Goal: Check status: Check status

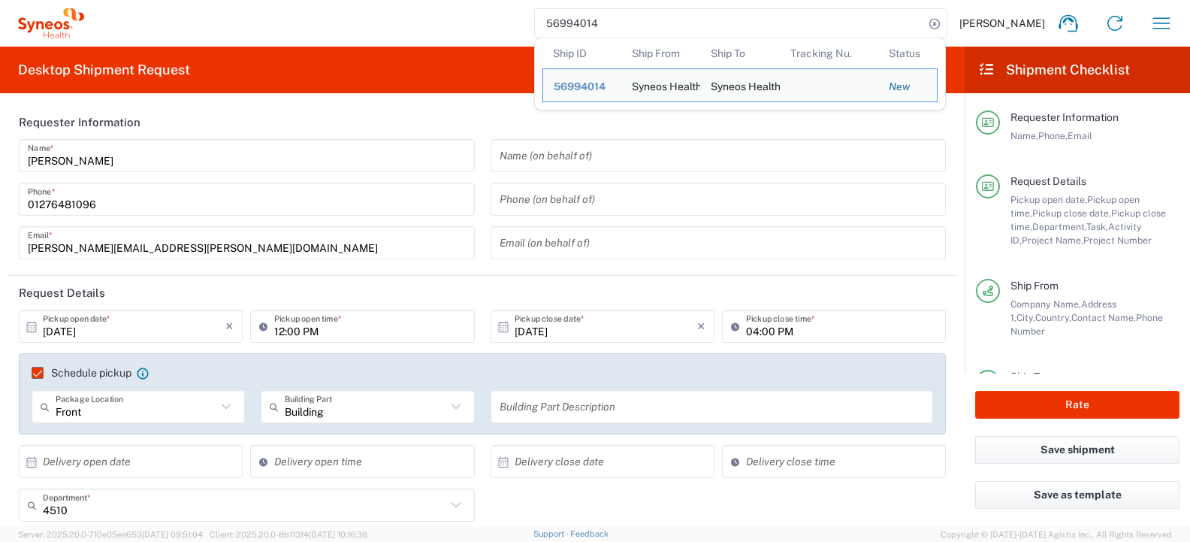
click at [501, 62] on agx-form-header "Desktop Shipment Request" at bounding box center [482, 70] width 965 height 47
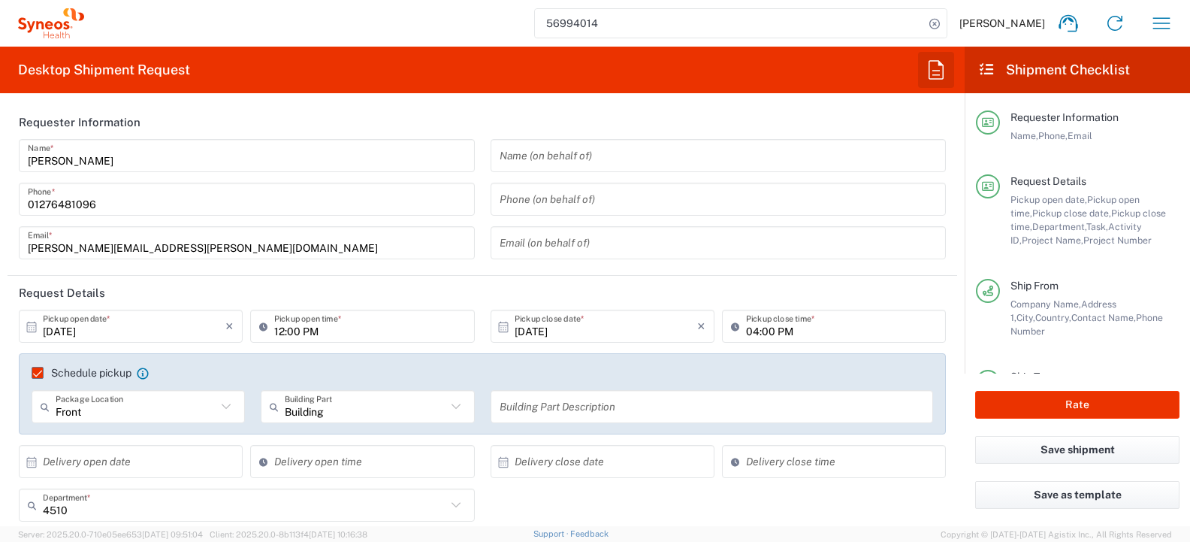
click at [938, 74] on icon "button" at bounding box center [936, 69] width 15 height 19
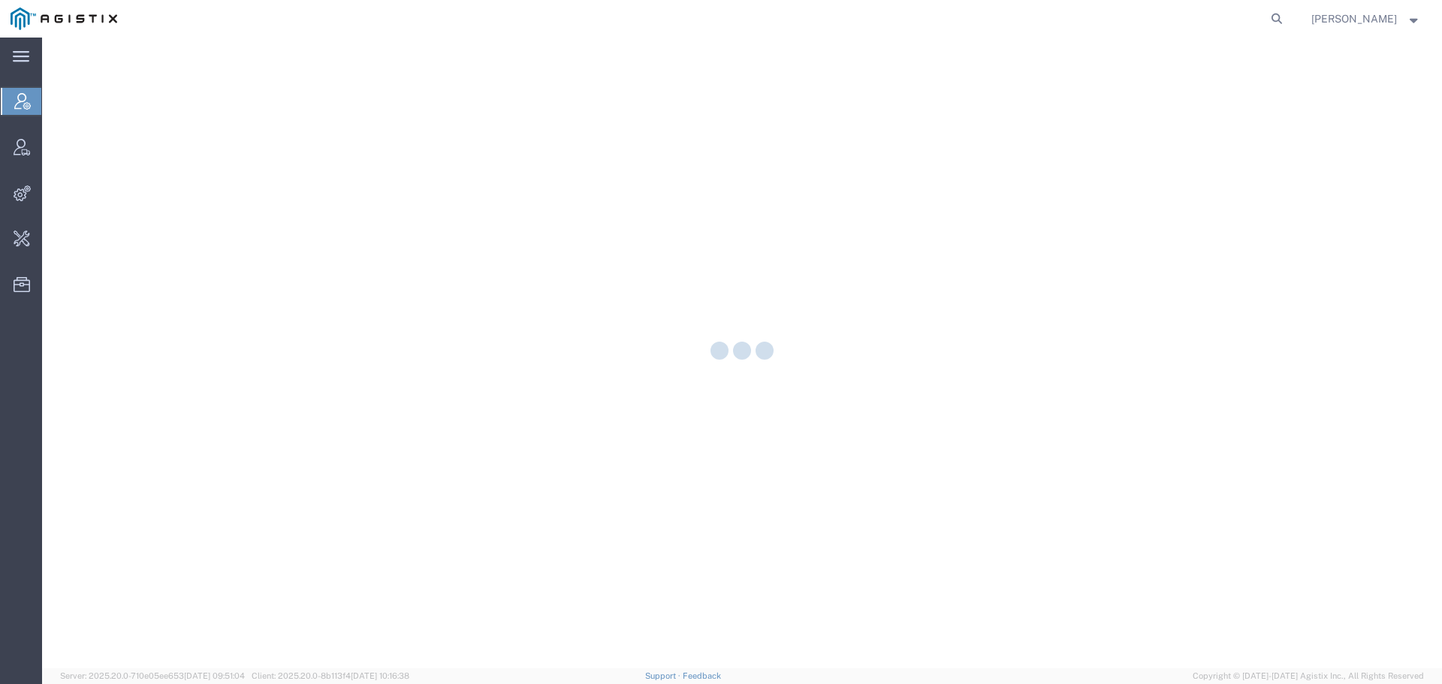
click at [1290, 2] on form at bounding box center [1278, 19] width 24 height 38
click at [1288, 14] on icon at bounding box center [1277, 18] width 21 height 21
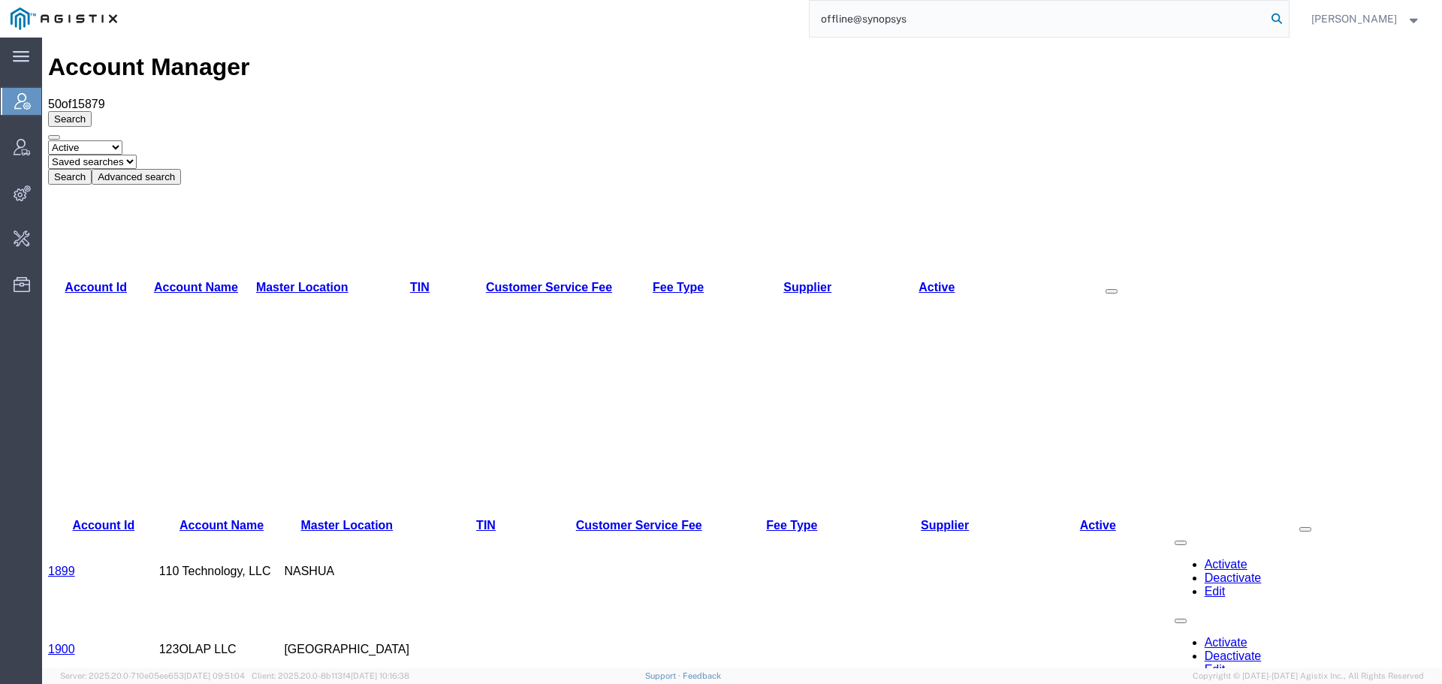
type input "offline@synopsys"
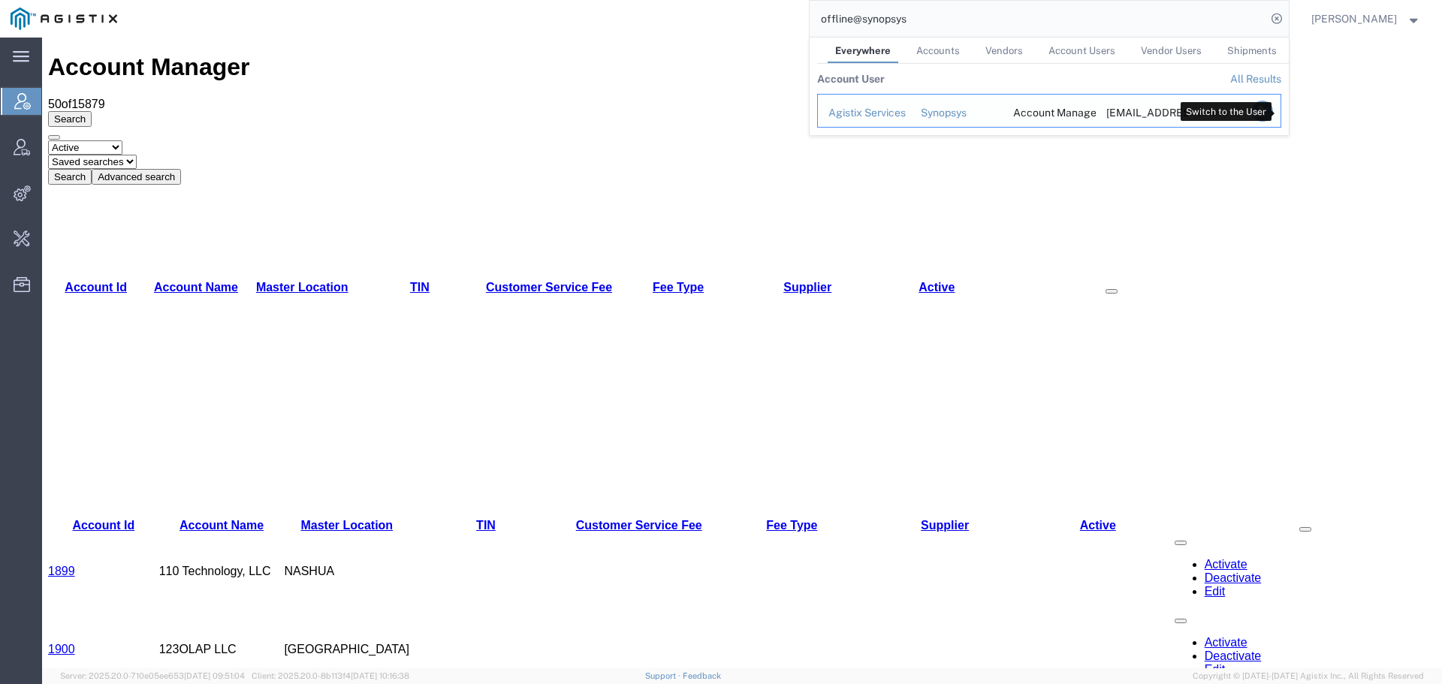
click at [1273, 112] on icon "Search Results" at bounding box center [1262, 111] width 21 height 21
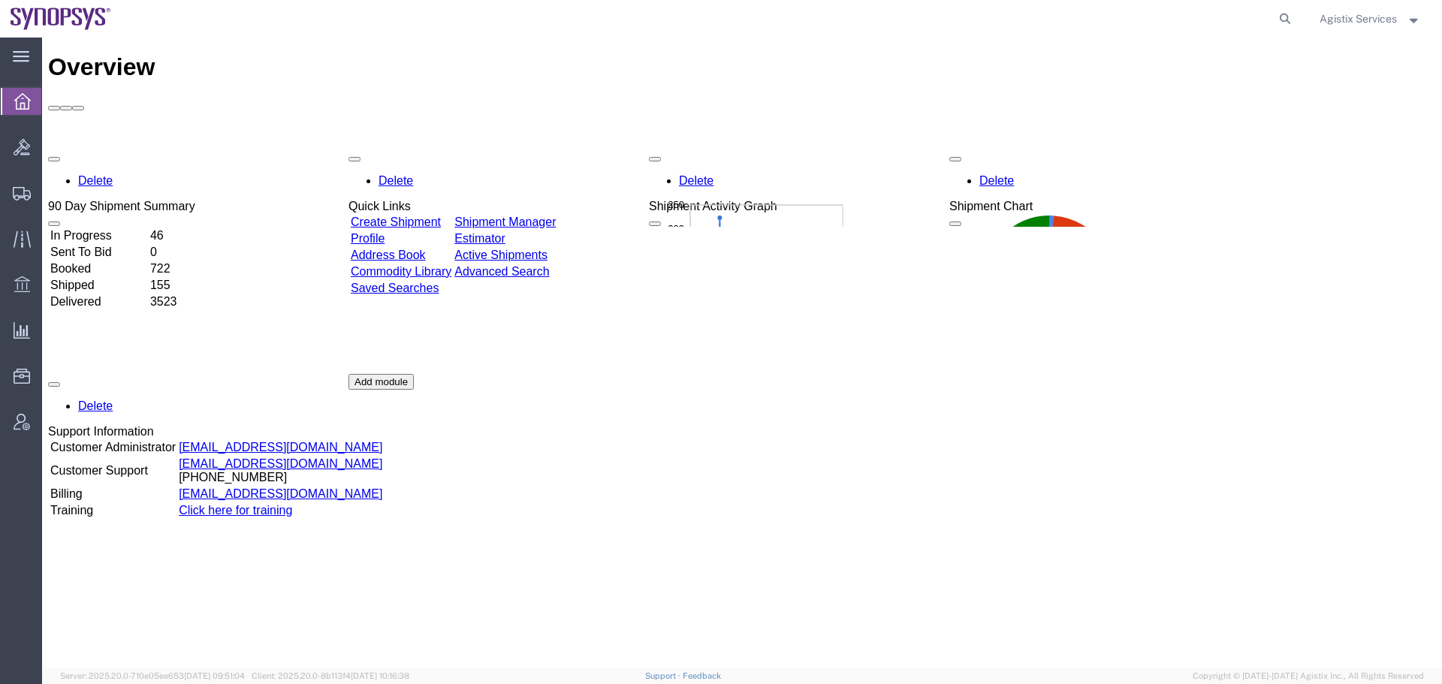
click at [1350, 19] on span "Agistix Services" at bounding box center [1358, 19] width 77 height 17
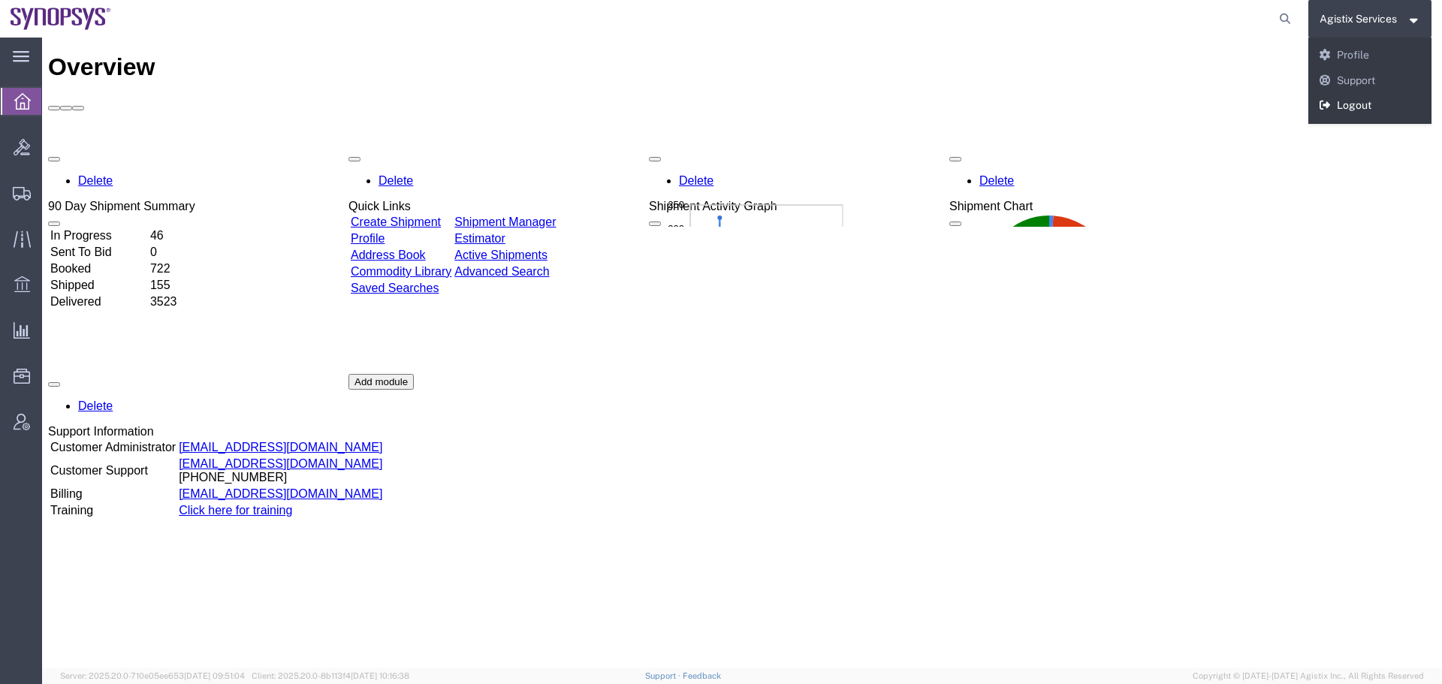
drag, startPoint x: 1308, startPoint y: 77, endPoint x: 1349, endPoint y: 116, distance: 56.9
click at [1349, 116] on link "Logout" at bounding box center [1371, 106] width 124 height 26
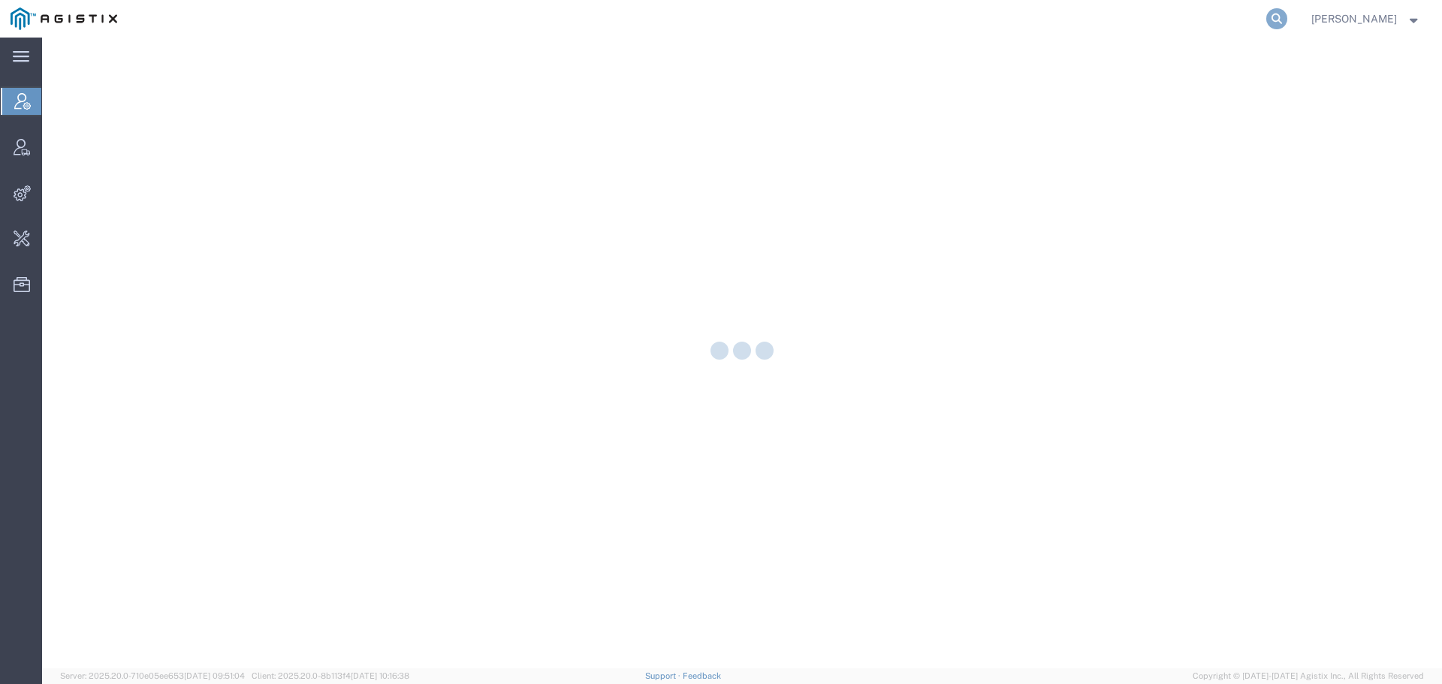
click at [1288, 20] on icon at bounding box center [1277, 18] width 21 height 21
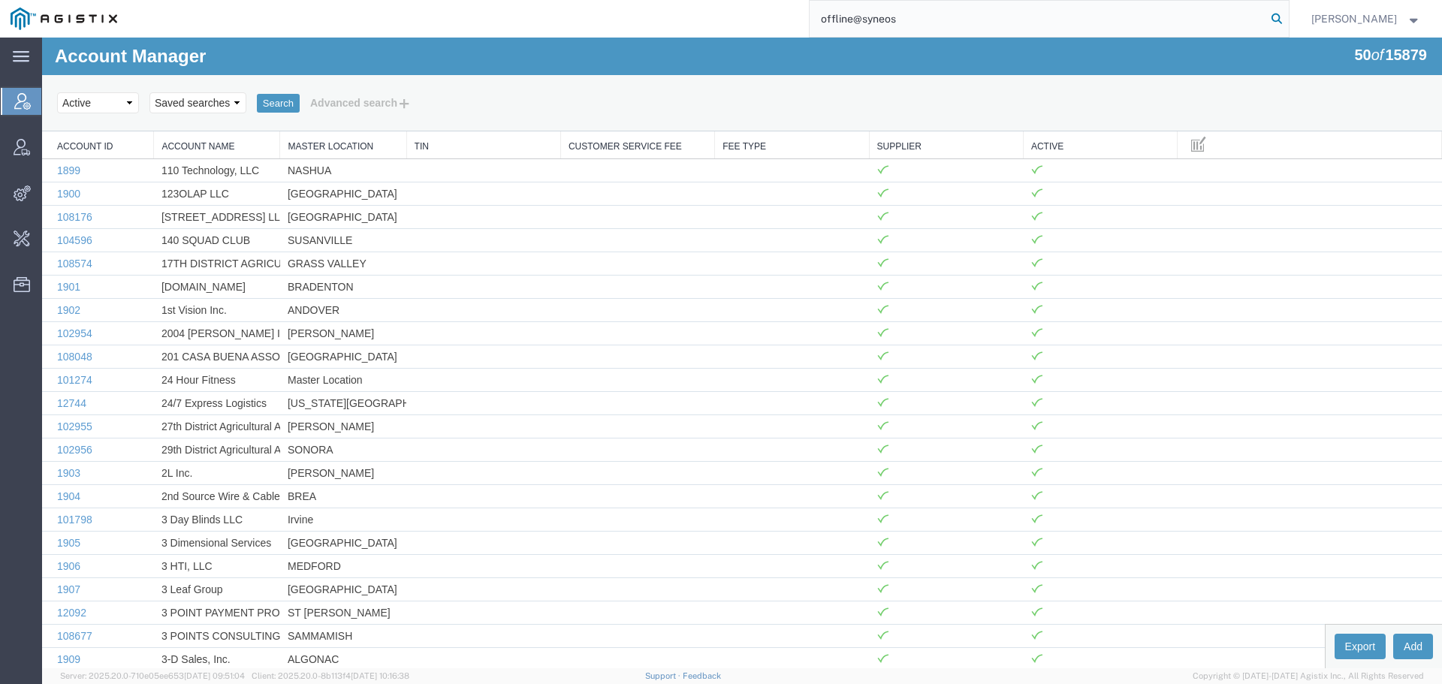
type input "offline@syneos"
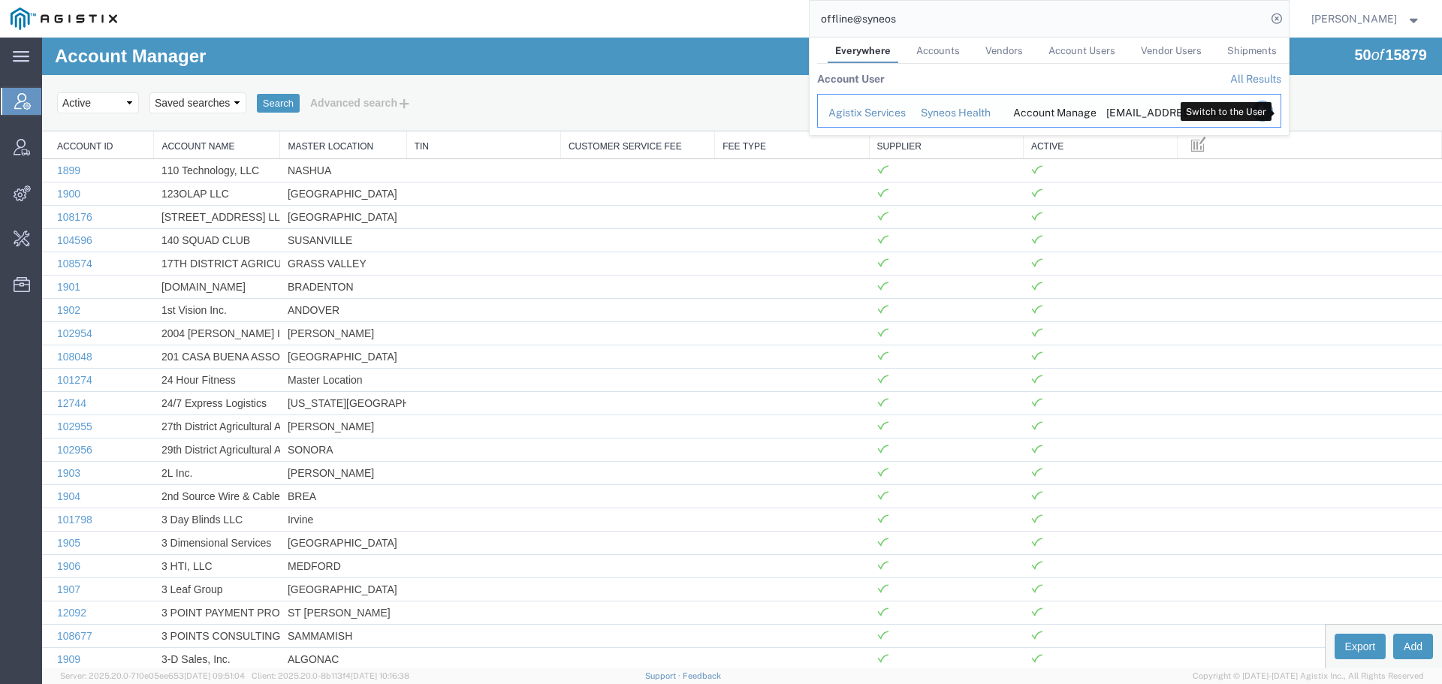
click at [1273, 113] on icon "Search Results" at bounding box center [1262, 111] width 21 height 21
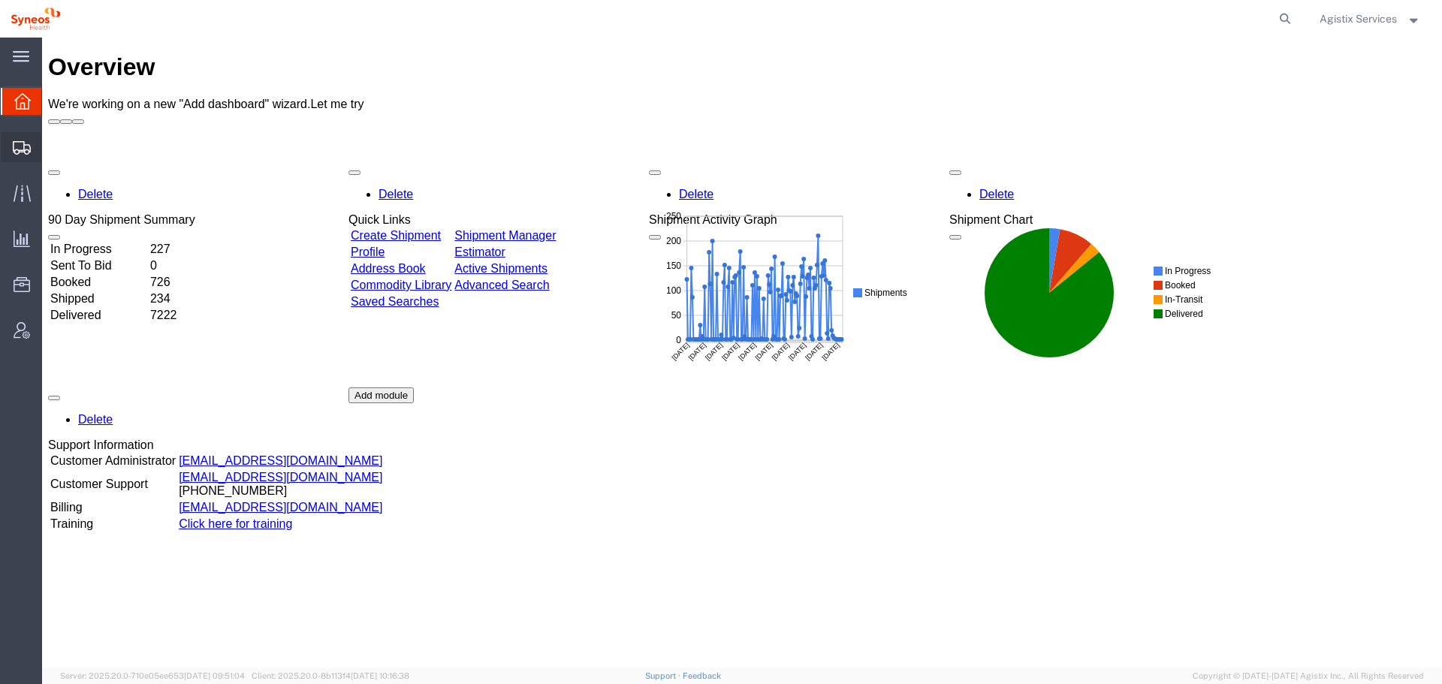
drag, startPoint x: 59, startPoint y: 174, endPoint x: 72, endPoint y: 174, distance: 13.5
click at [0, 0] on span "Shipment Manager" at bounding box center [0, 0] width 0 height 0
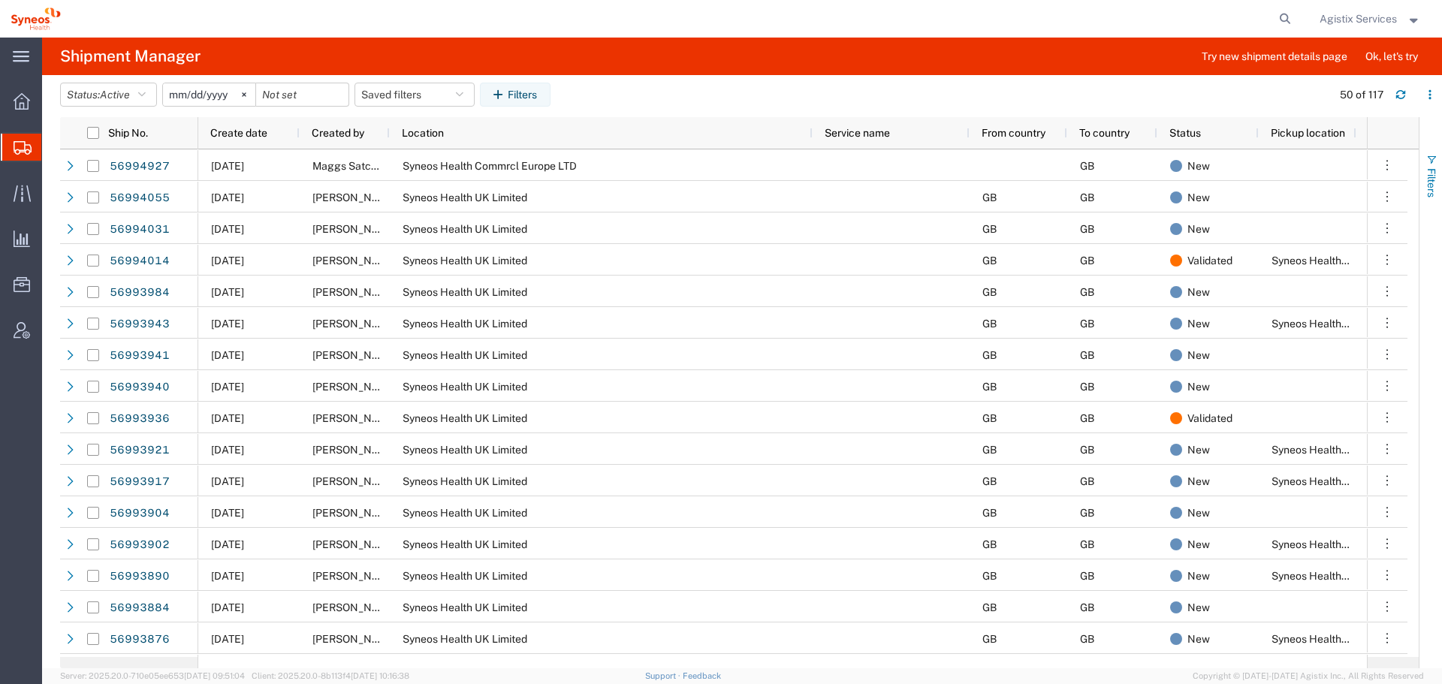
click at [1442, 176] on button "Filters" at bounding box center [1431, 175] width 23 height 81
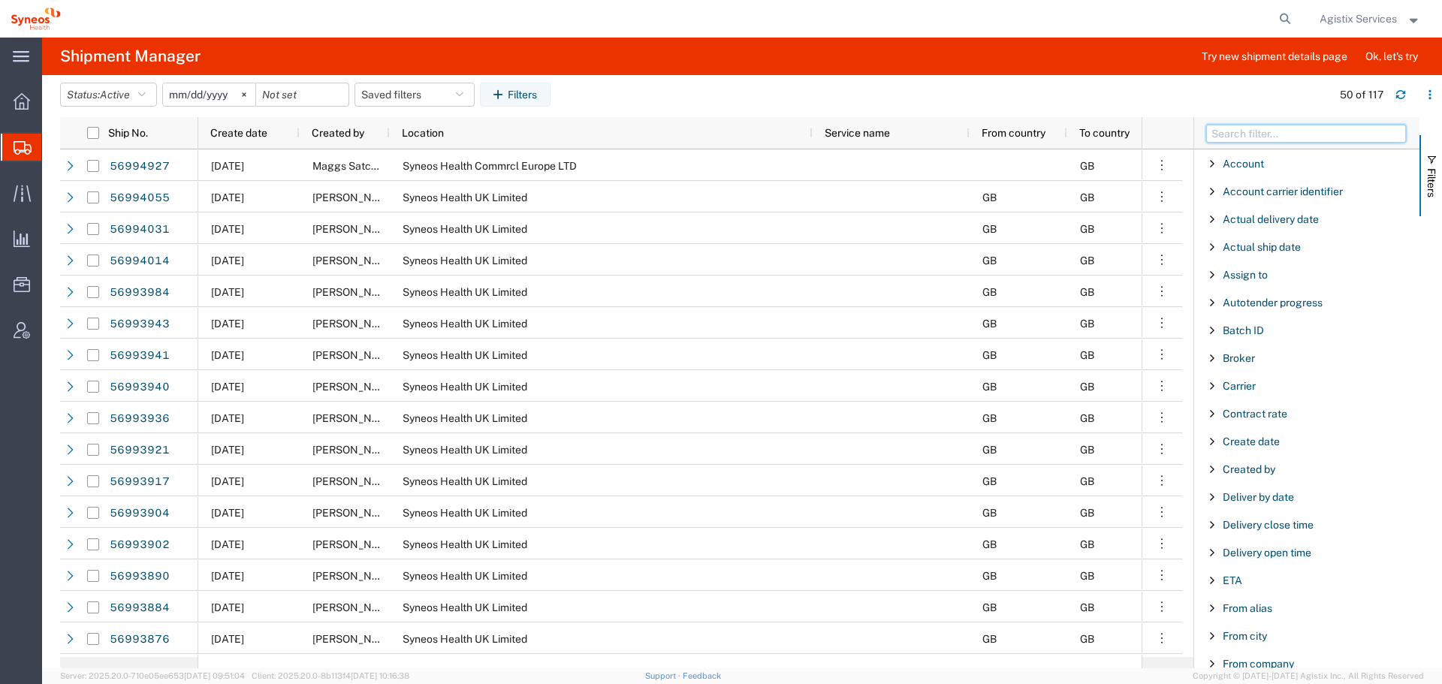
click at [1317, 136] on input "Filter Columns Input" at bounding box center [1307, 134] width 200 height 18
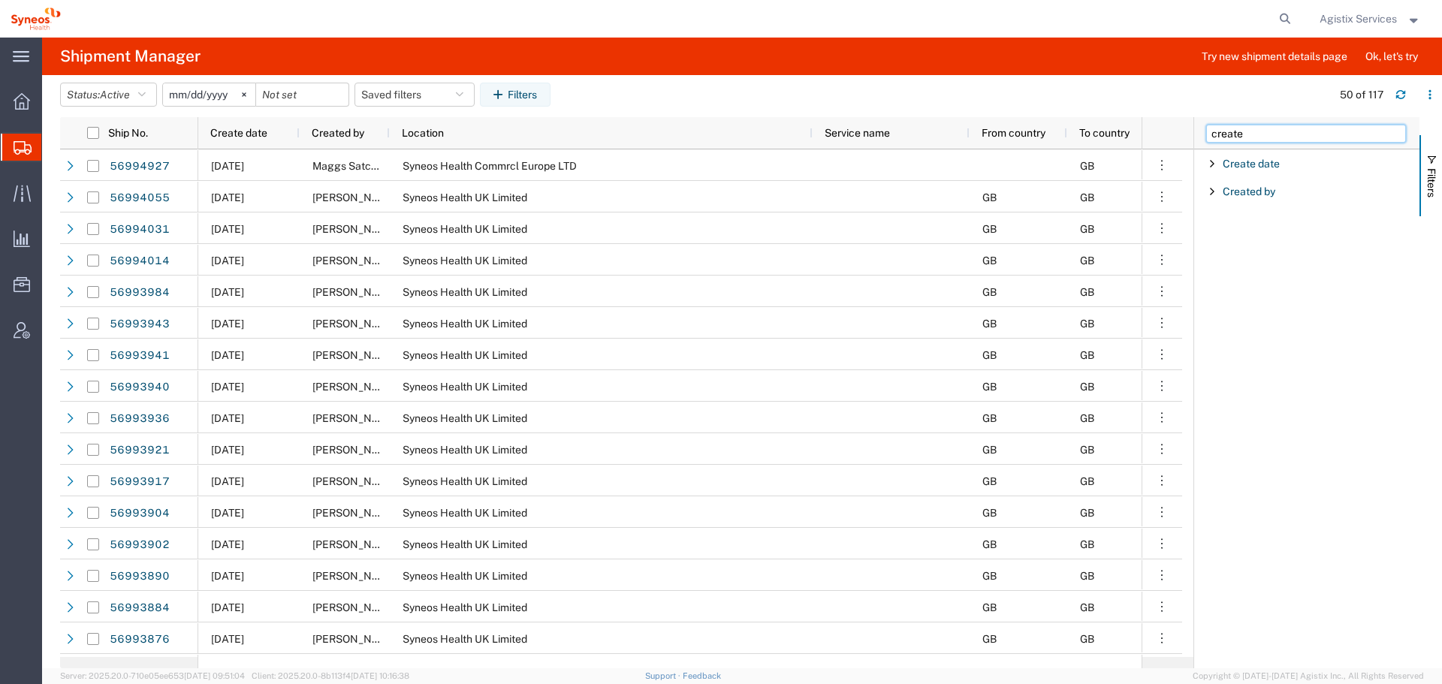
type input "create"
click at [1213, 188] on span "Filter List 2 Filters" at bounding box center [1213, 192] width 12 height 12
click at [1262, 252] on input "Filter Value" at bounding box center [1312, 255] width 197 height 18
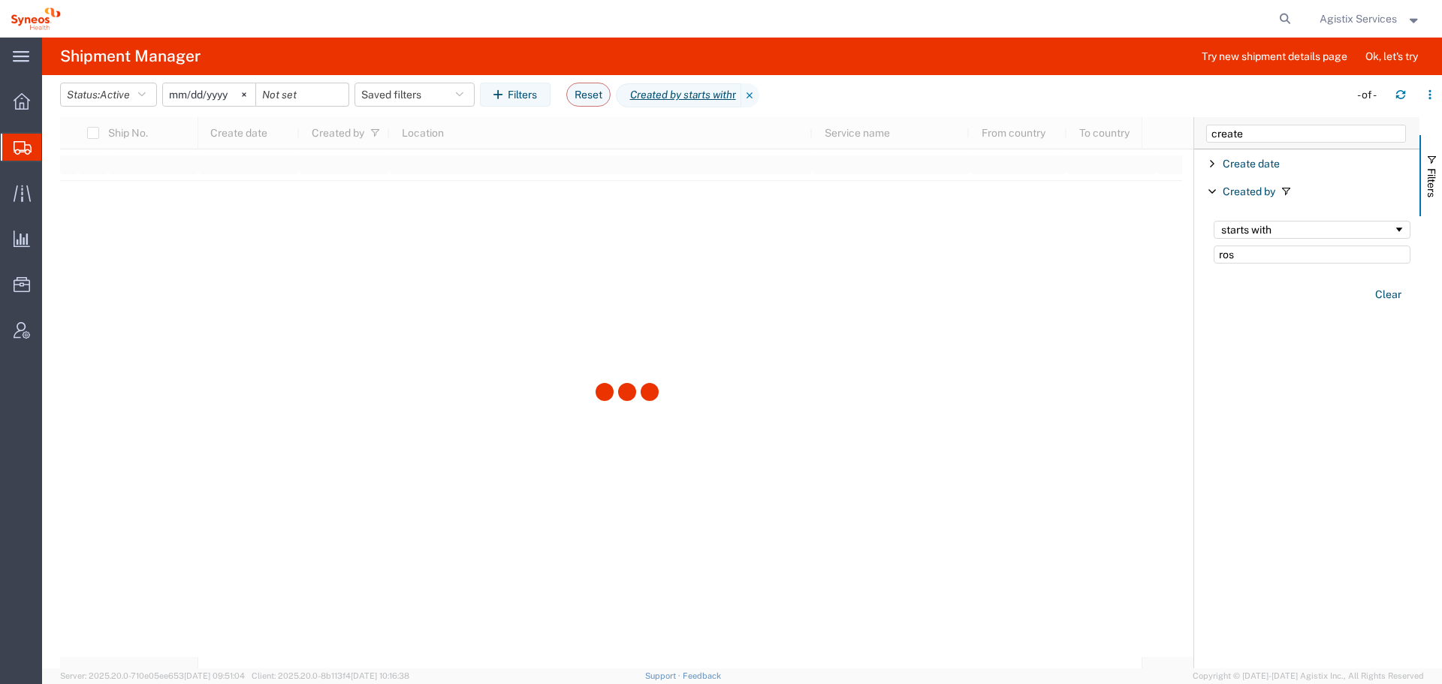
type input "[PERSON_NAME]"
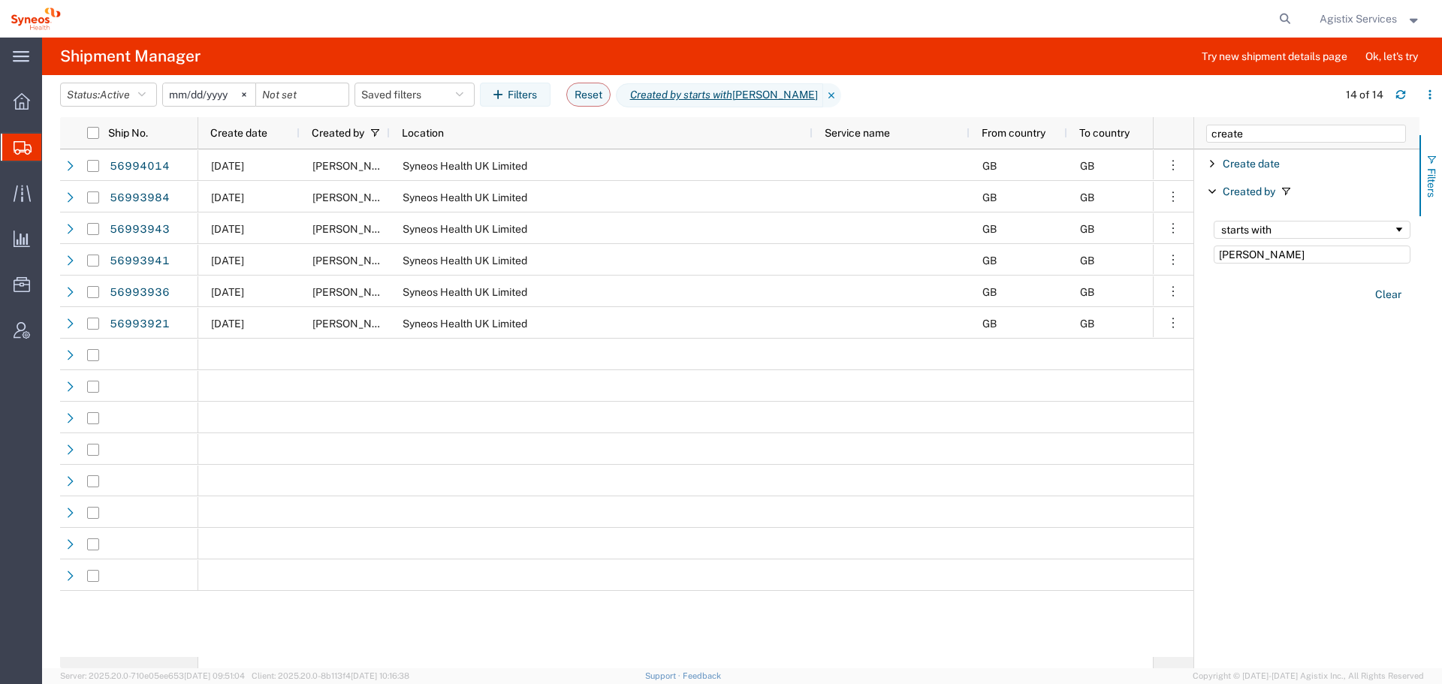
click at [1437, 193] on span "Filters" at bounding box center [1432, 182] width 12 height 29
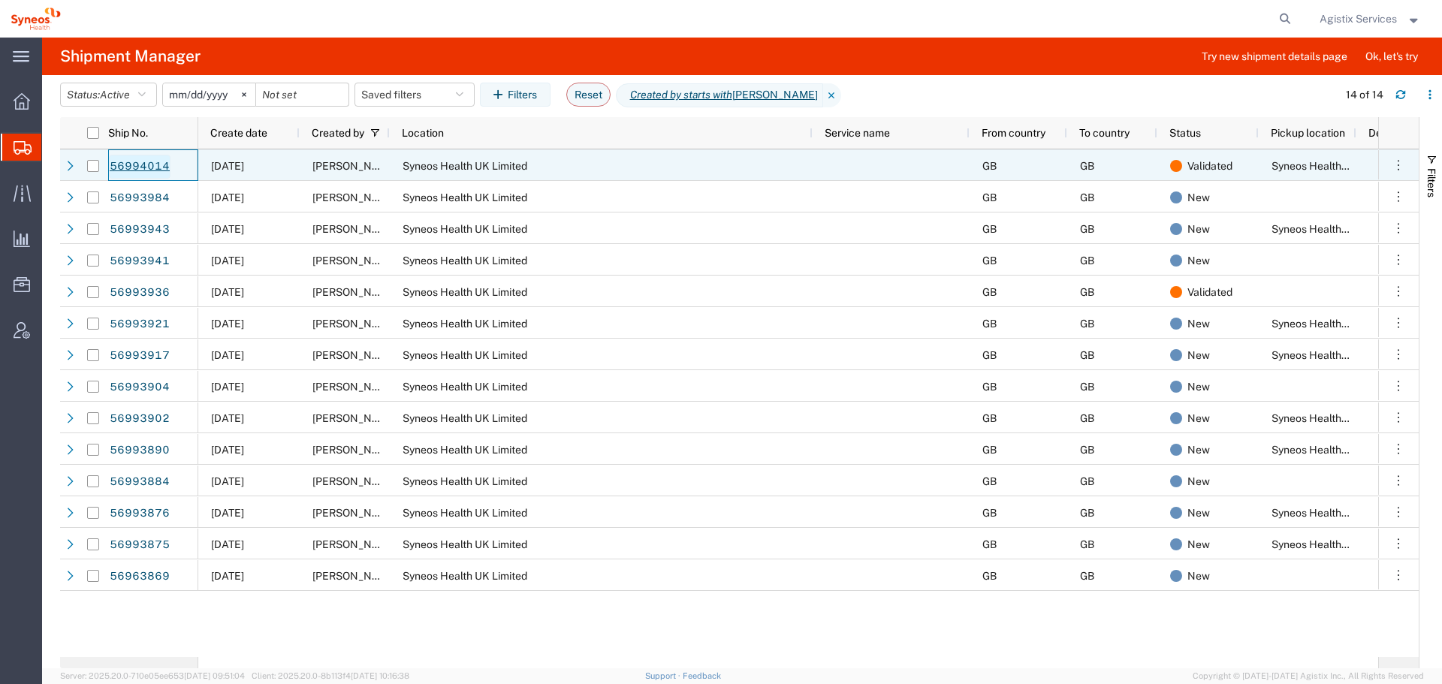
click at [119, 167] on link "56994014" at bounding box center [140, 167] width 62 height 24
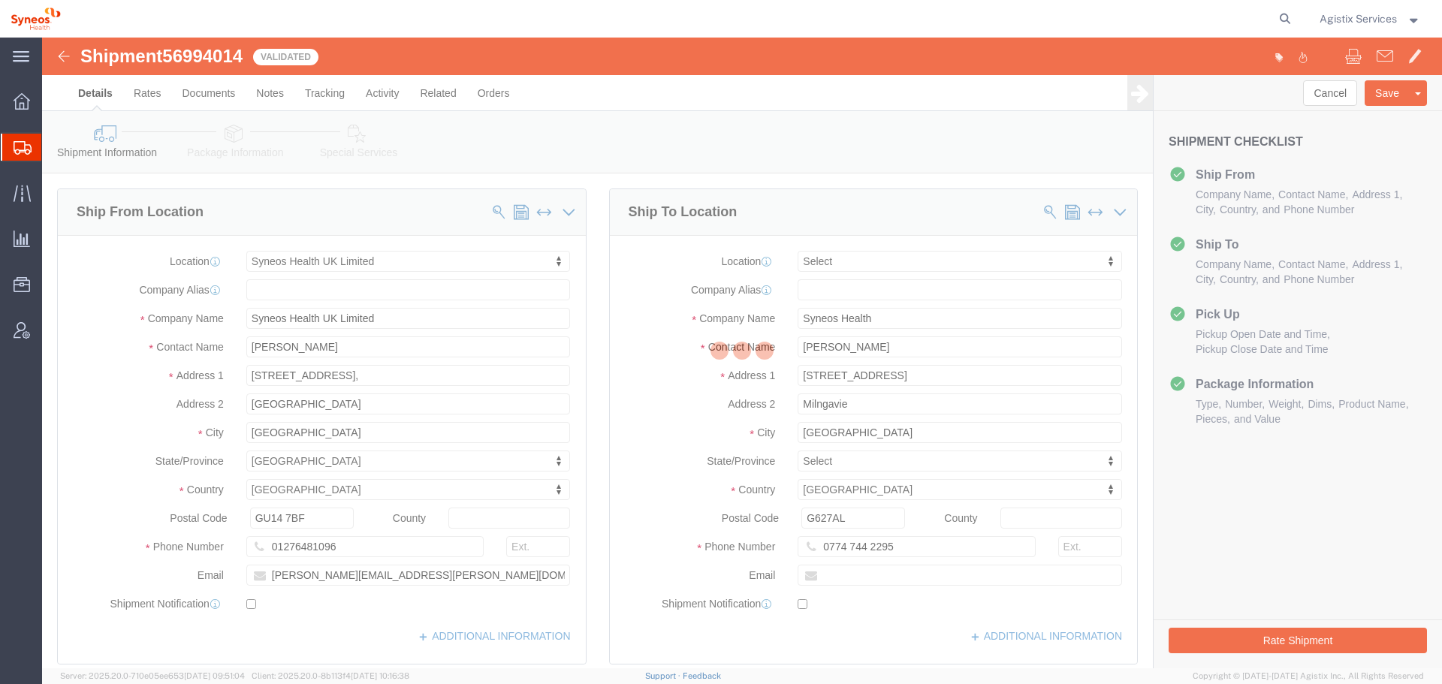
select select "61570"
select select
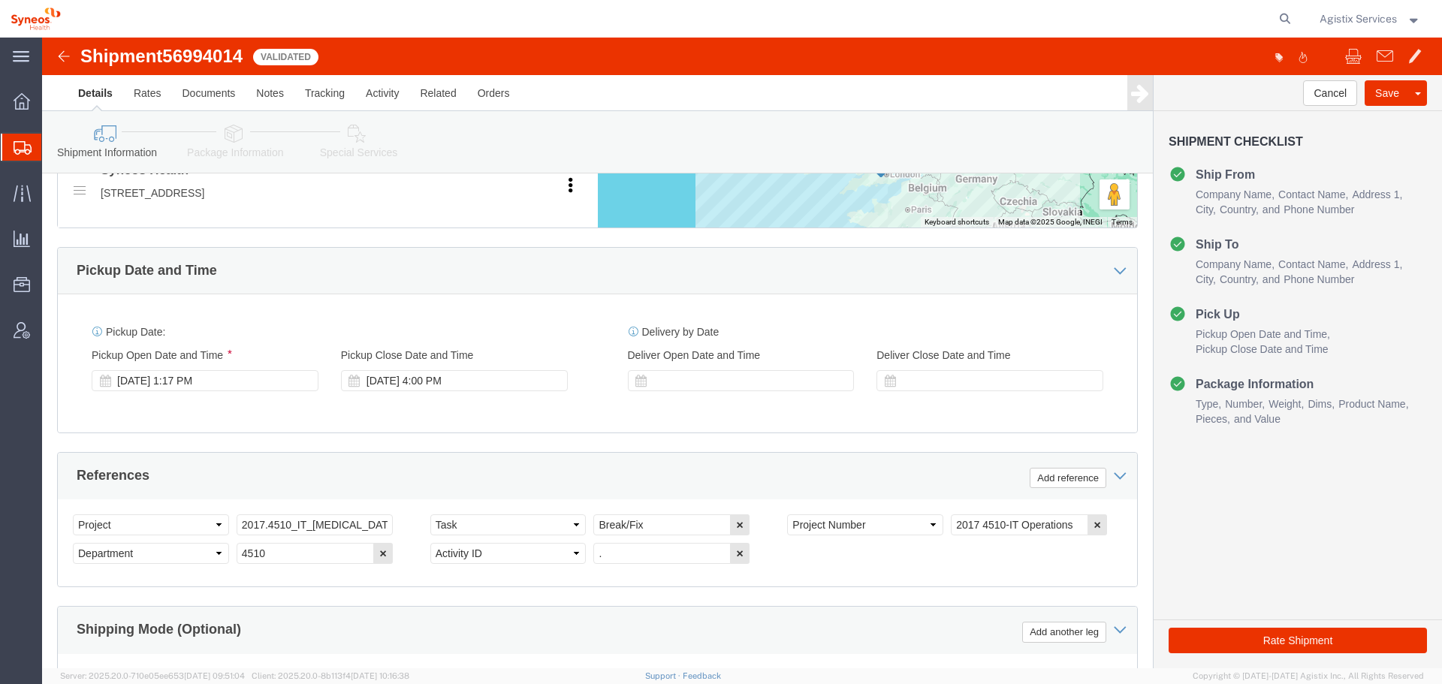
scroll to position [826, 0]
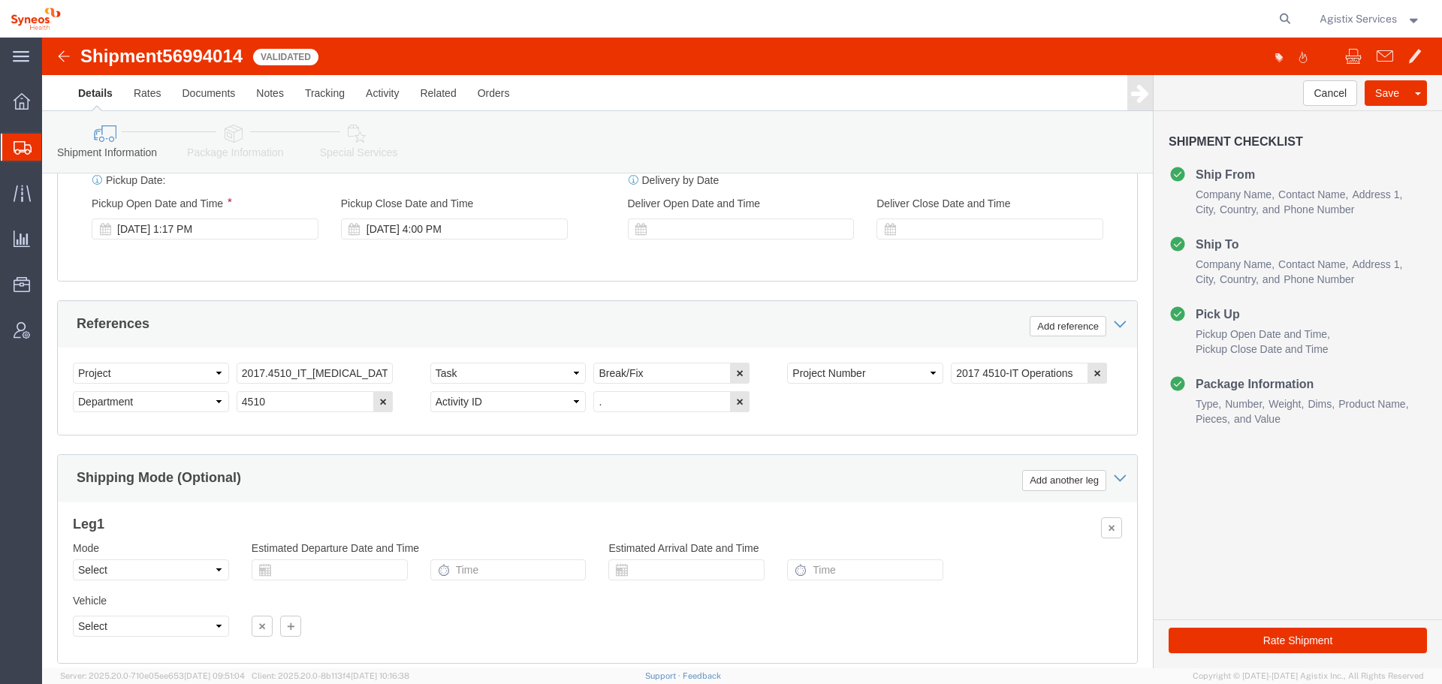
click img
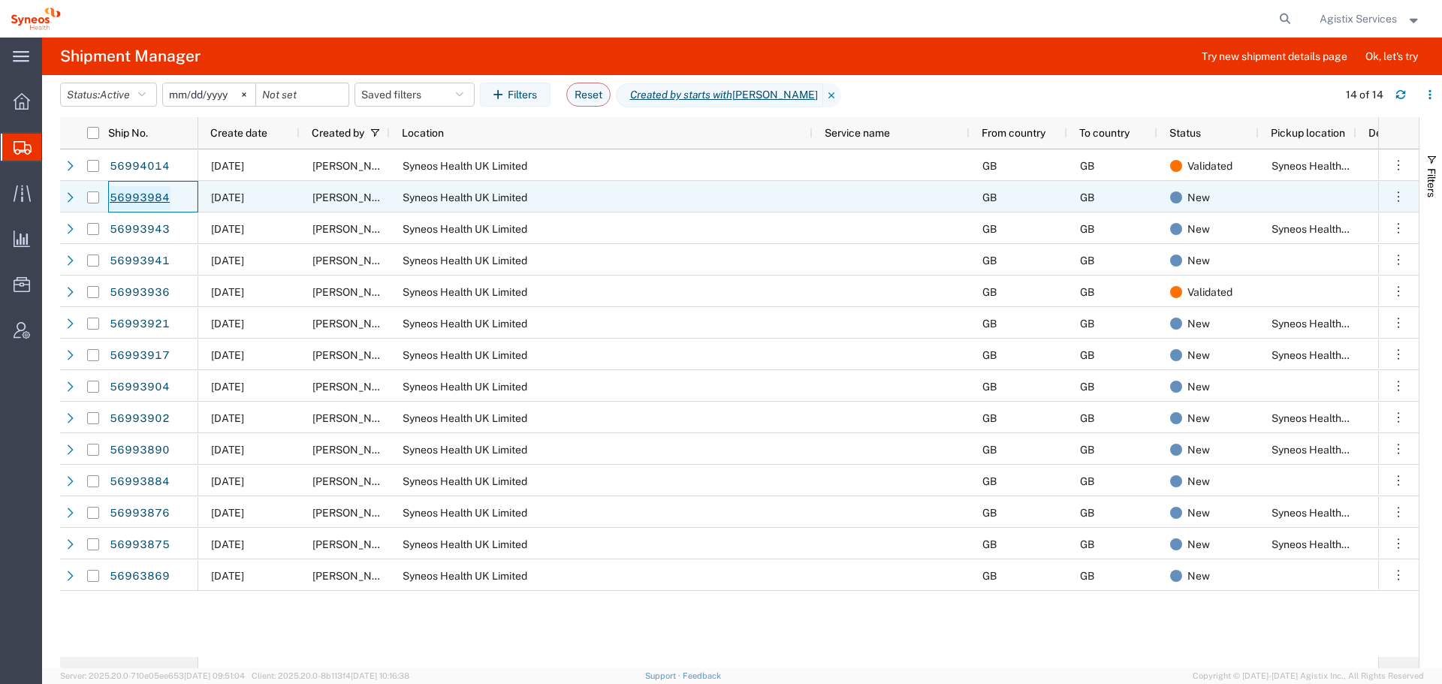
click at [151, 195] on link "56993984" at bounding box center [140, 198] width 62 height 24
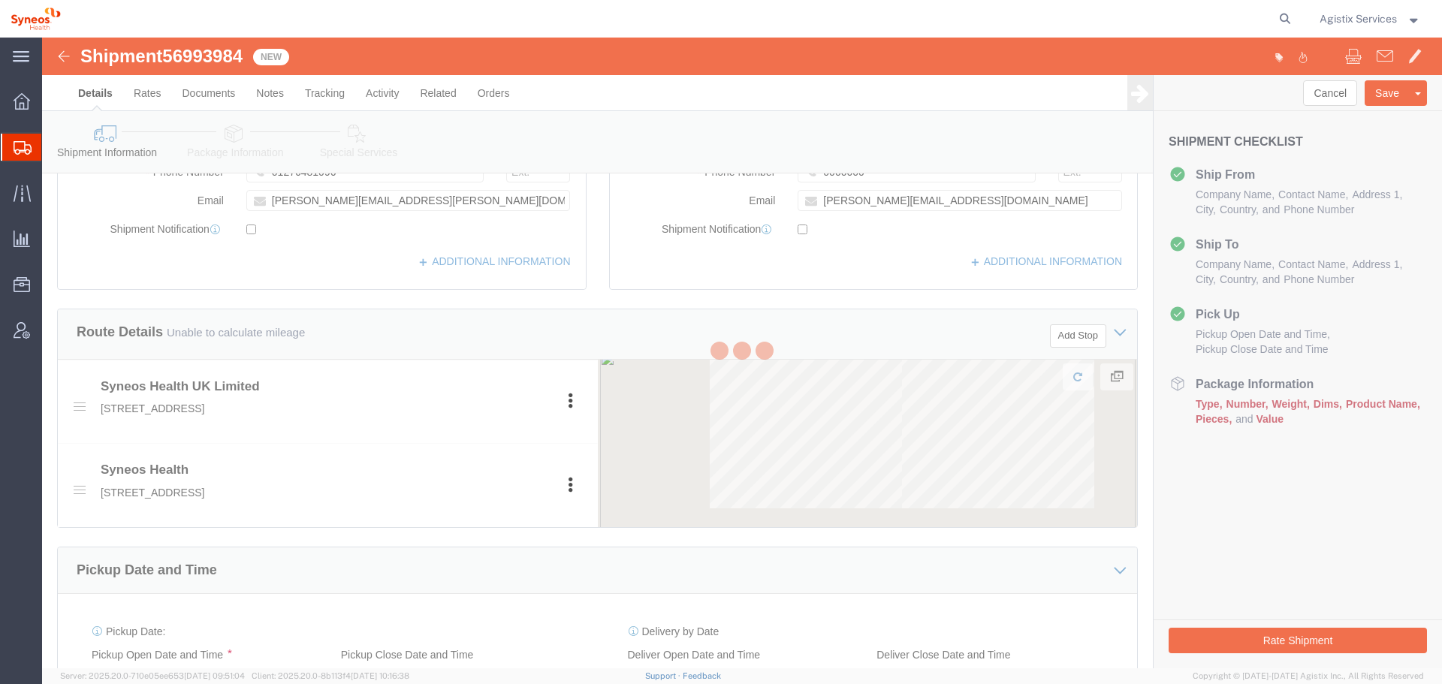
scroll to position [676, 0]
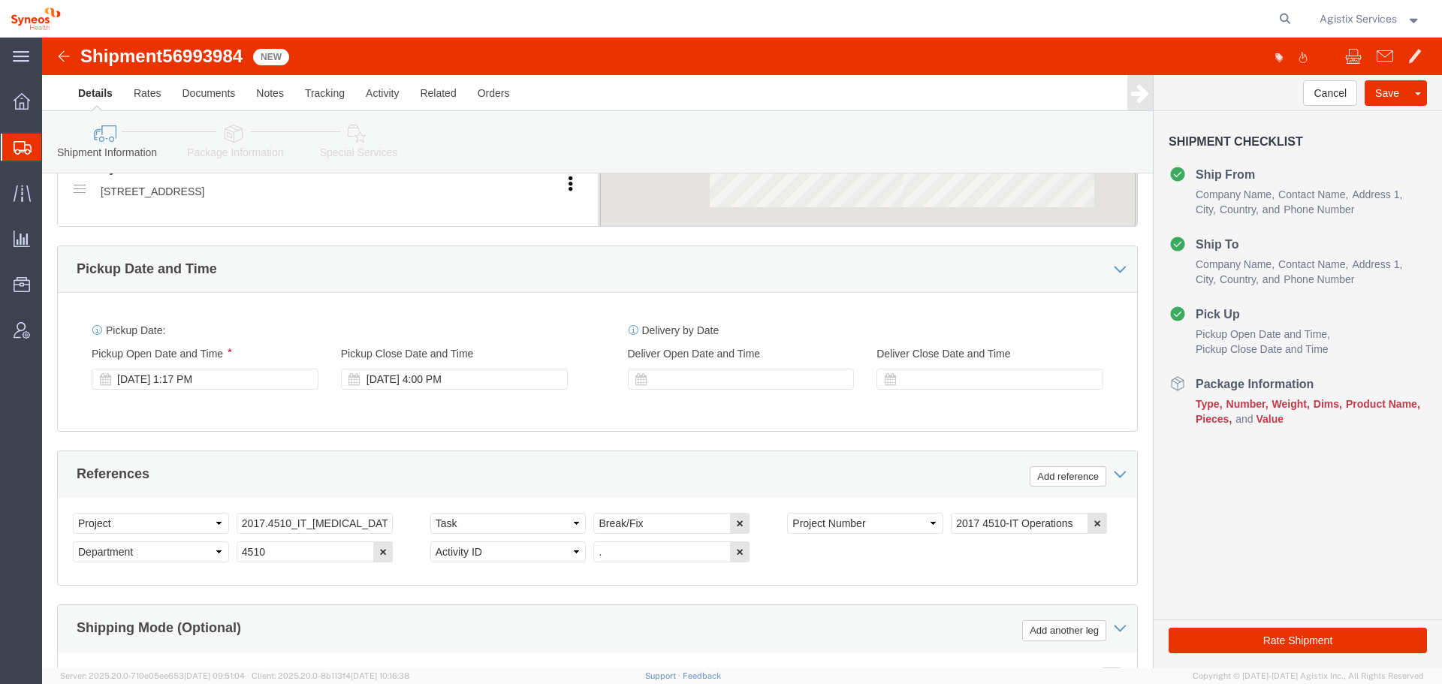
select select
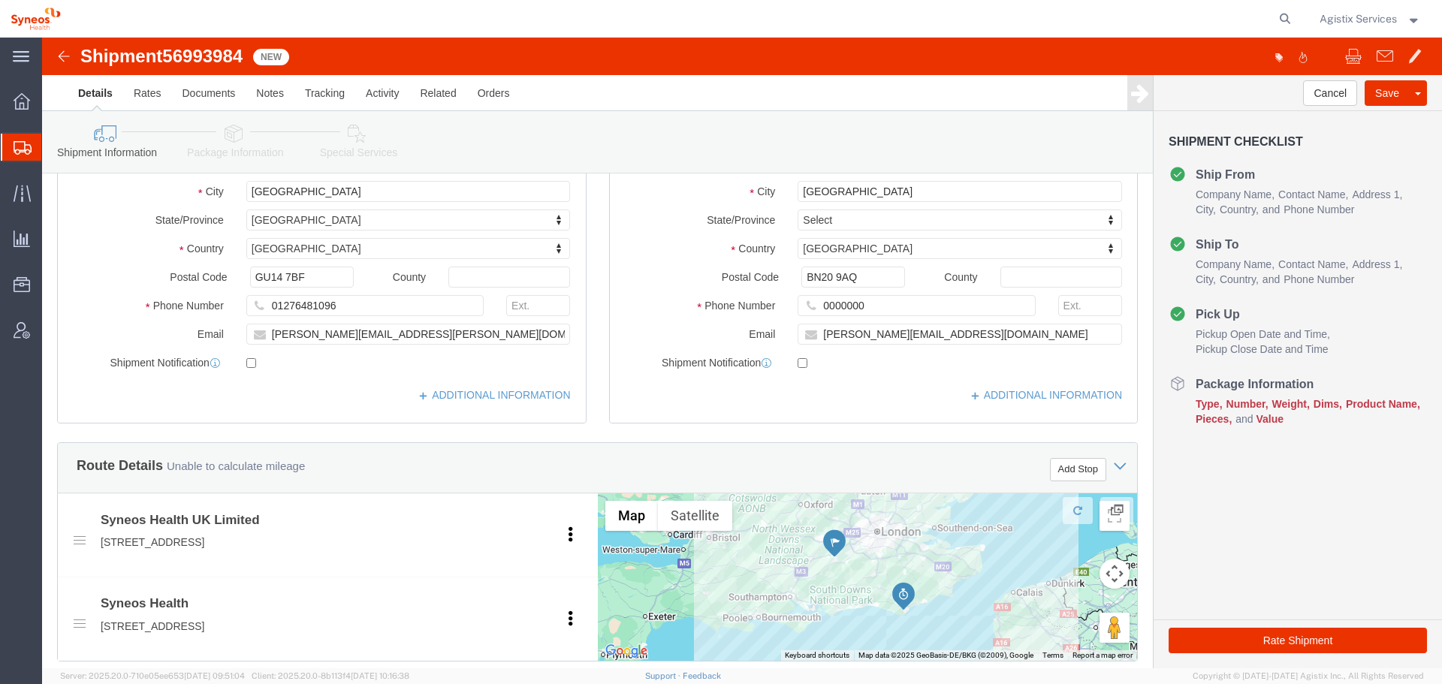
scroll to position [0, 0]
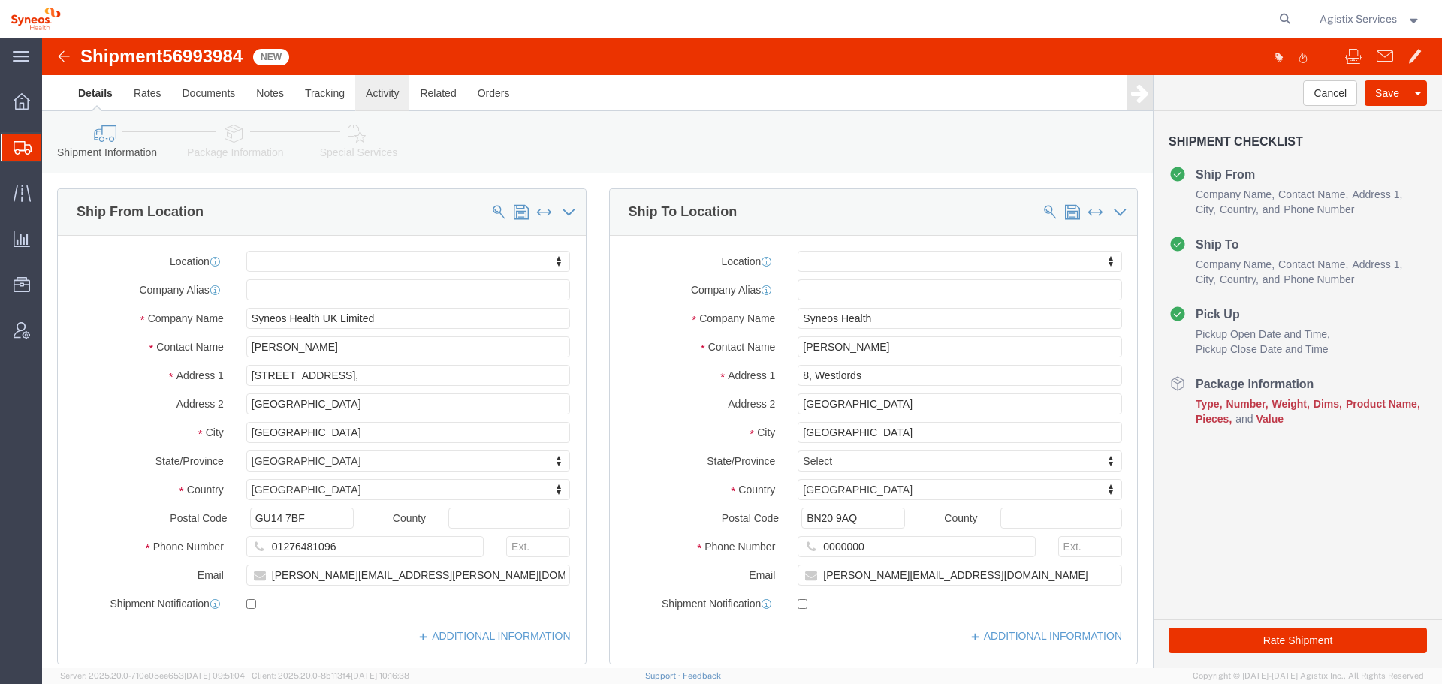
click link "Activity"
